Goal: Information Seeking & Learning: Learn about a topic

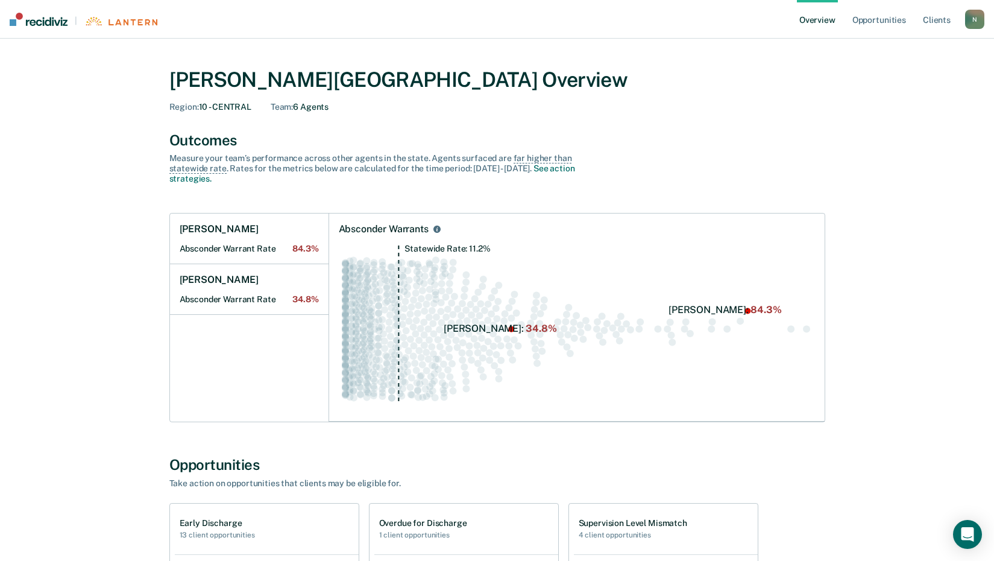
click at [970, 18] on div "N" at bounding box center [974, 19] width 19 height 19
click at [930, 23] on link "Client s" at bounding box center [937, 19] width 33 height 39
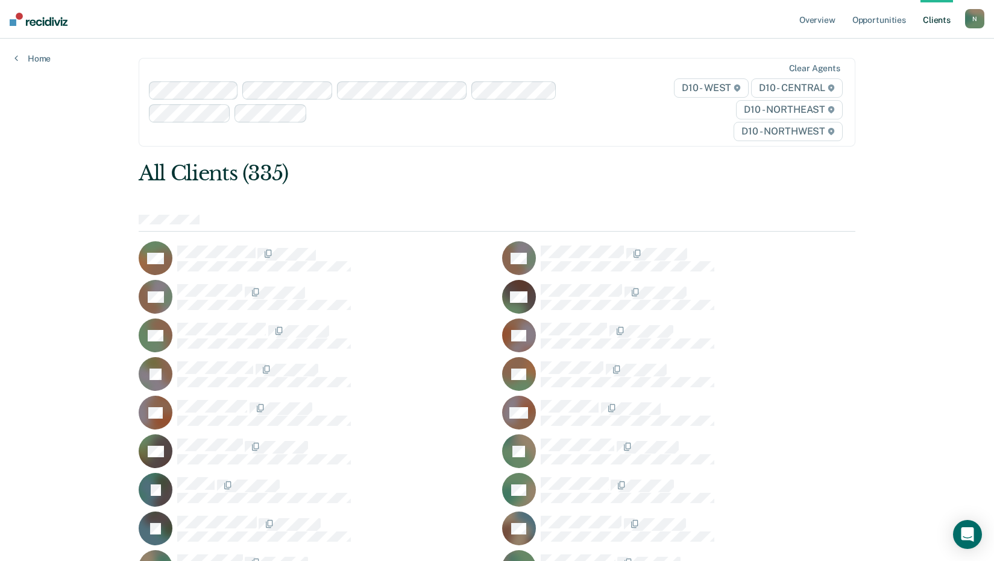
click at [835, 129] on icon at bounding box center [832, 131] width 6 height 7
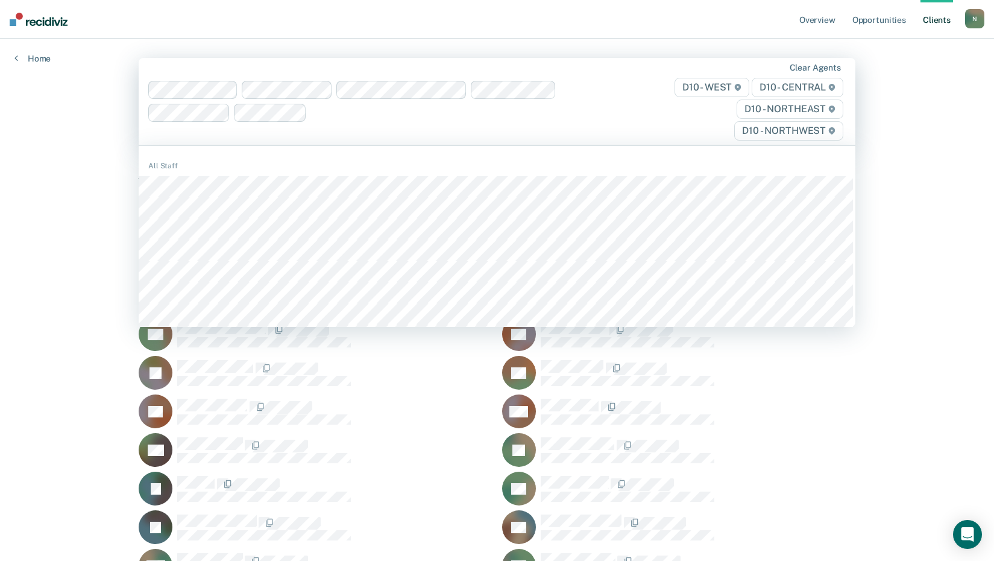
click at [835, 129] on icon at bounding box center [832, 130] width 6 height 7
click at [799, 84] on span "D10 - CENTRAL" at bounding box center [798, 87] width 92 height 19
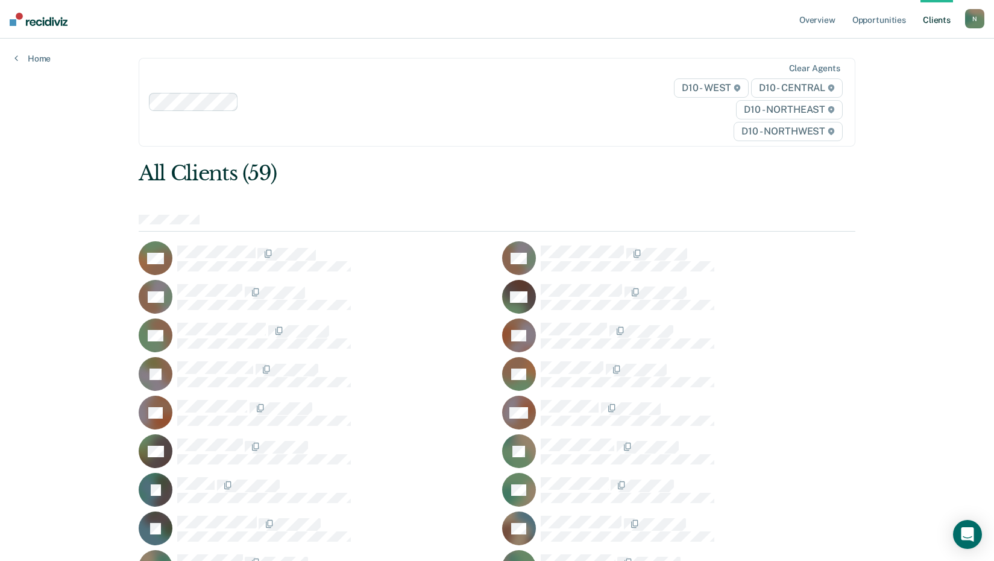
click at [341, 29] on nav "Overview Opportunities Client s [EMAIL_ADDRESS][US_STATE][DOMAIN_NAME] N Profil…" at bounding box center [497, 19] width 994 height 39
click at [819, 22] on link "Overview" at bounding box center [817, 19] width 41 height 39
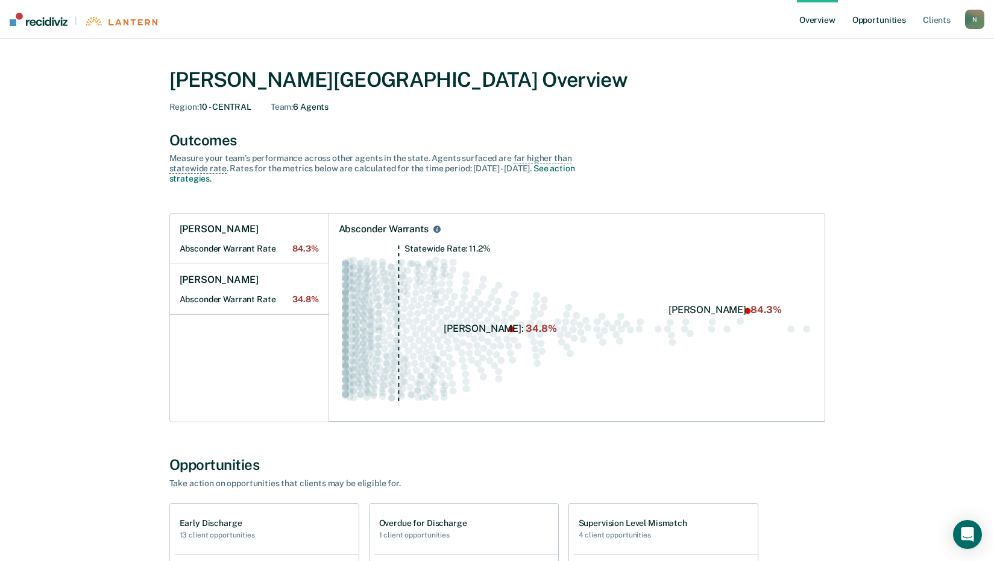
click at [902, 24] on link "Opportunities" at bounding box center [879, 19] width 58 height 39
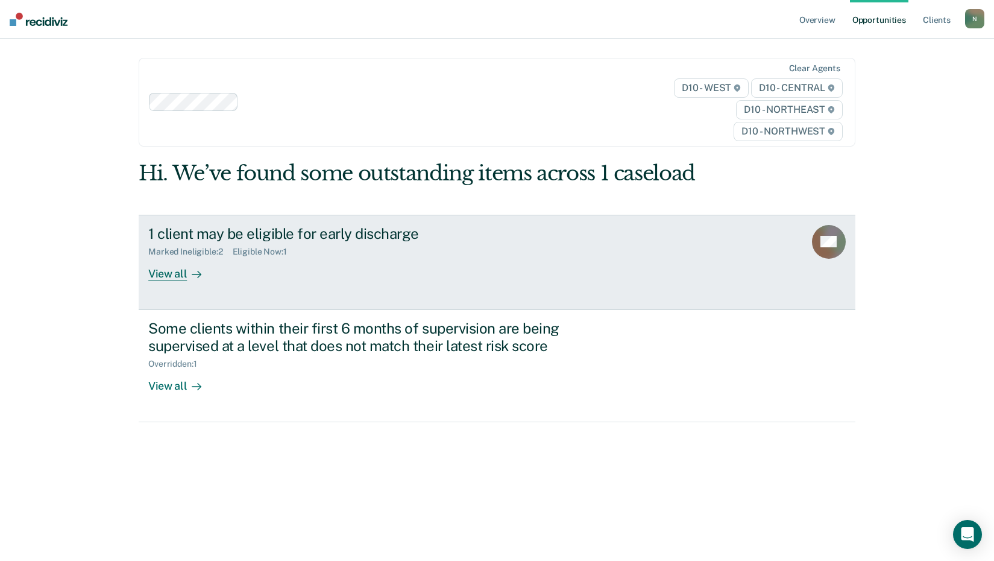
click at [164, 275] on div "View all" at bounding box center [182, 269] width 68 height 24
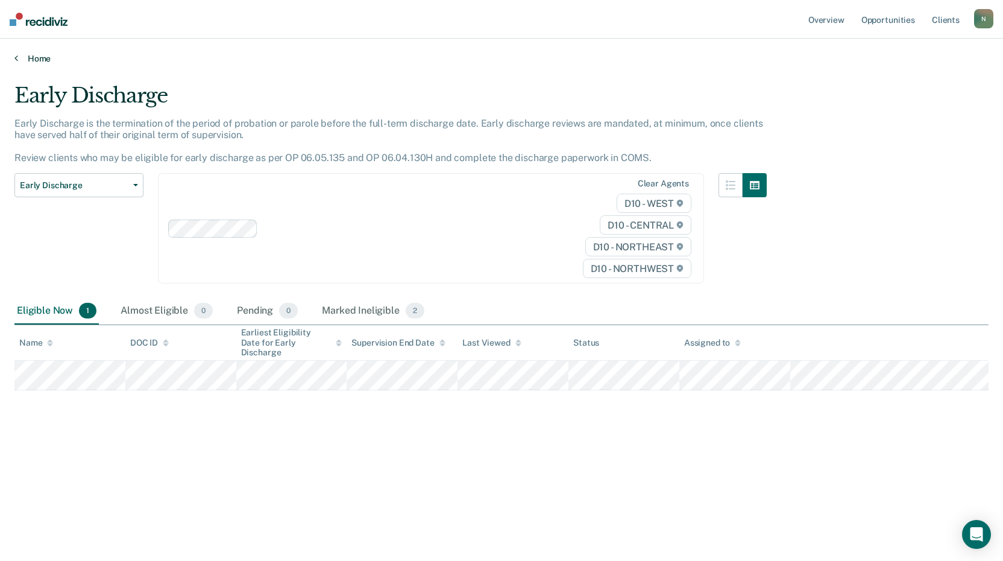
drag, startPoint x: 255, startPoint y: 107, endPoint x: 478, endPoint y: 62, distance: 226.9
click at [478, 62] on link "Home" at bounding box center [501, 58] width 974 height 11
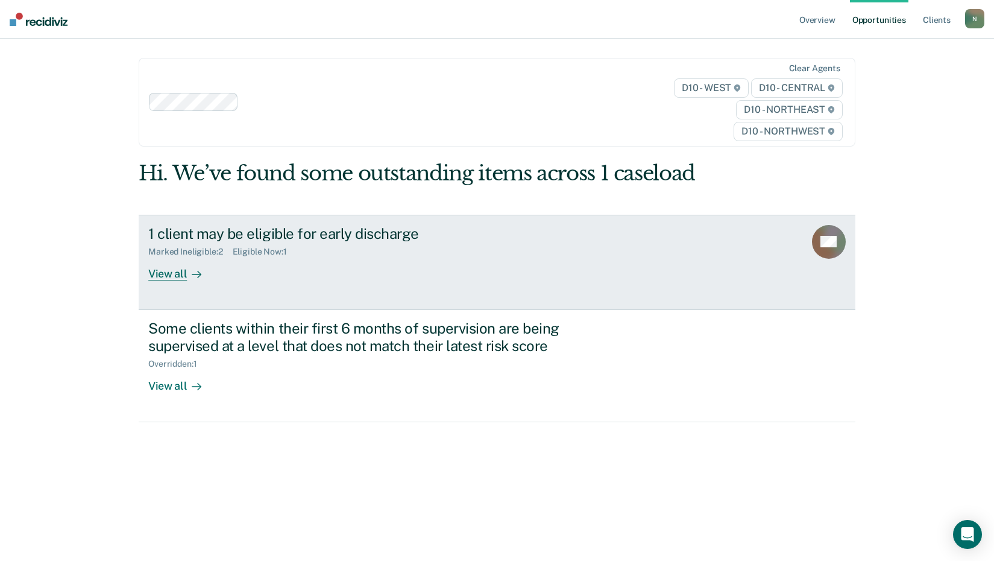
click at [174, 271] on div "View all" at bounding box center [182, 269] width 68 height 24
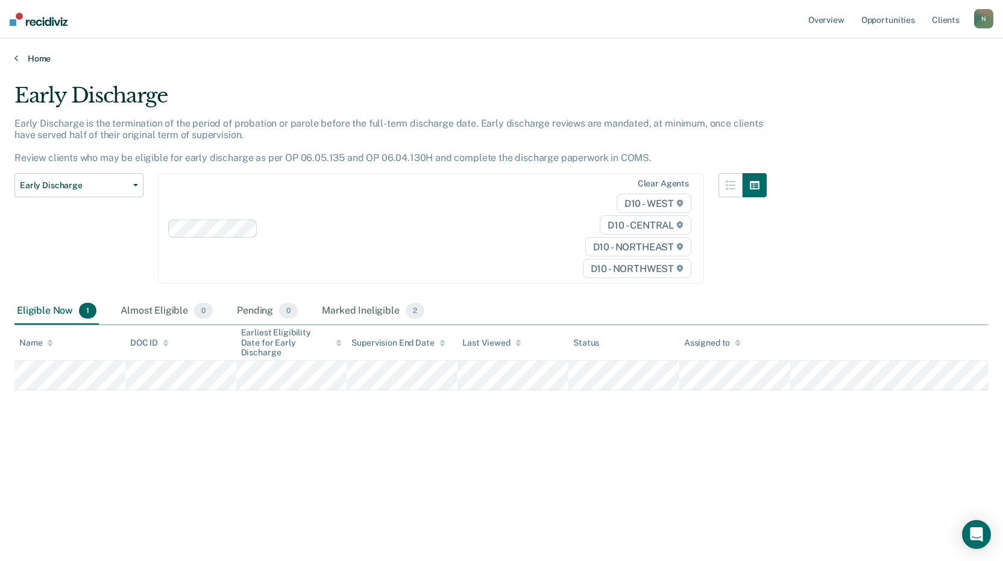
click at [17, 58] on icon at bounding box center [16, 58] width 4 height 10
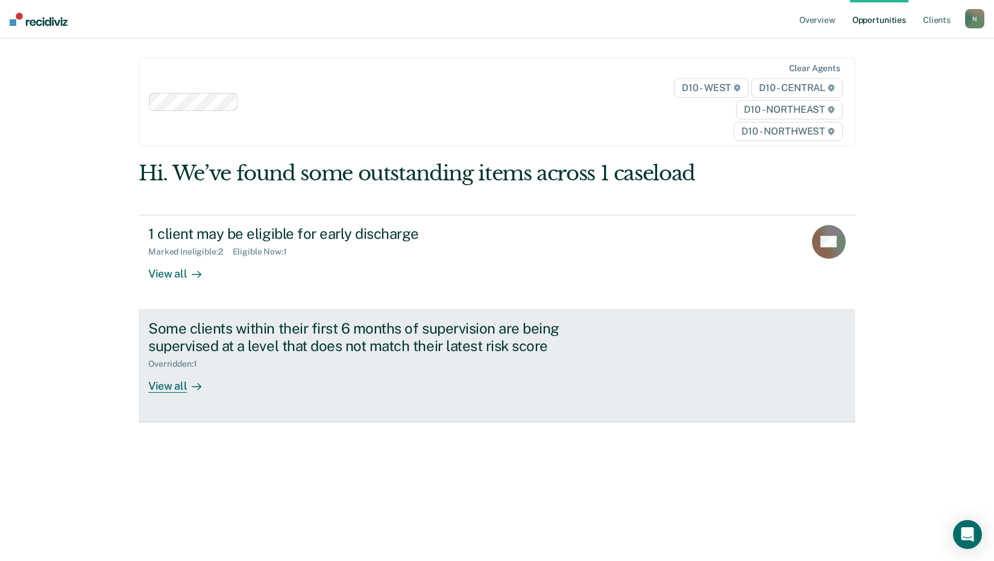
click at [171, 390] on div "View all" at bounding box center [182, 381] width 68 height 24
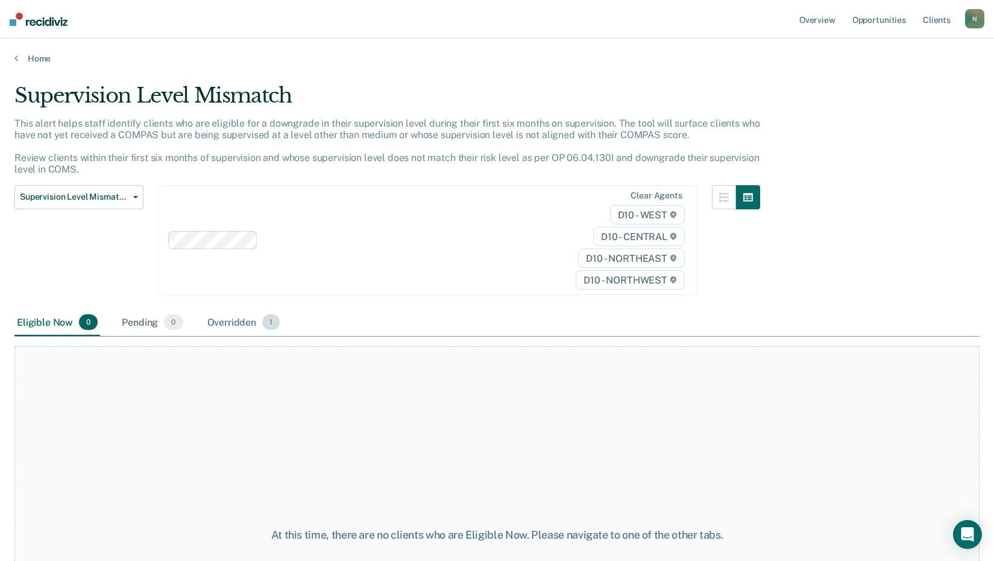
click at [241, 323] on div "Overridden 1" at bounding box center [244, 322] width 78 height 27
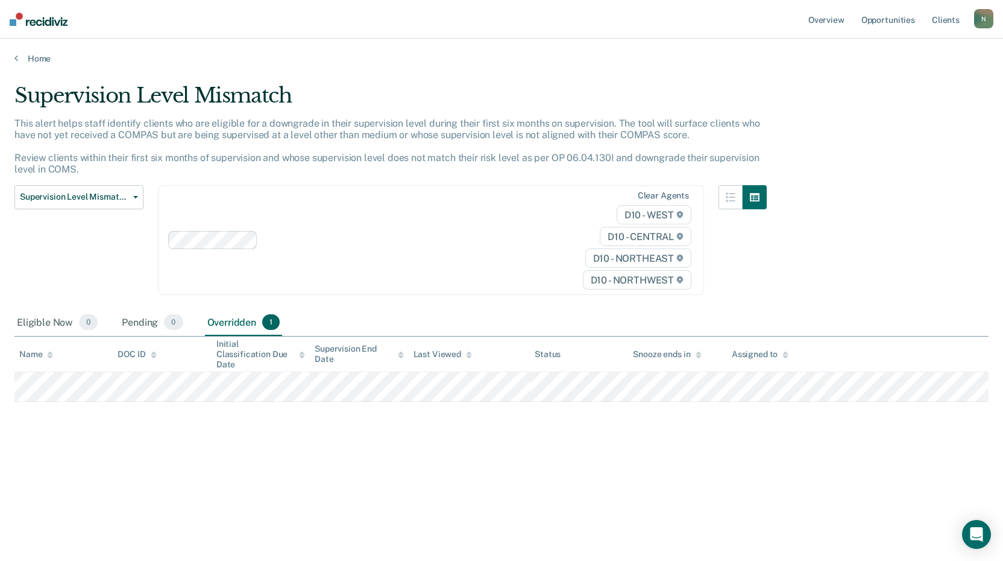
click at [17, 65] on main "Supervision Level Mismatch This alert helps staff identify clients who are elig…" at bounding box center [501, 310] width 1003 height 493
click at [17, 59] on icon at bounding box center [16, 58] width 4 height 10
